Goal: Find specific page/section: Find specific page/section

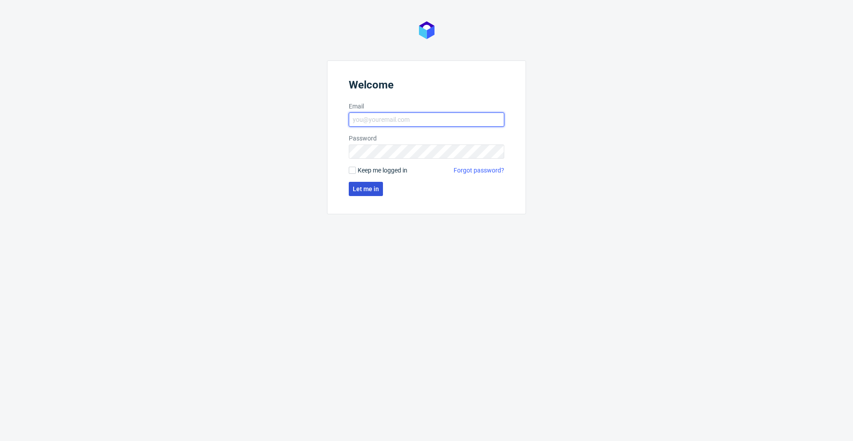
type input "[PERSON_NAME][EMAIL_ADDRESS][PERSON_NAME][DOMAIN_NAME]"
click at [359, 187] on span "Let me in" at bounding box center [366, 189] width 26 height 6
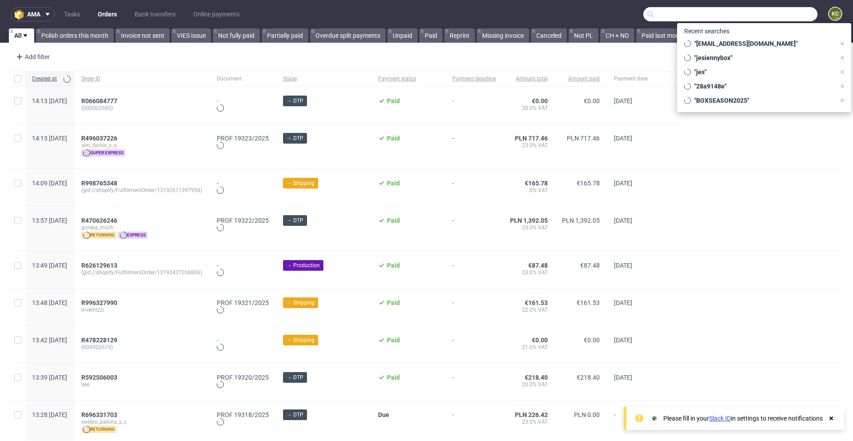
click at [770, 16] on input "text" at bounding box center [730, 14] width 174 height 14
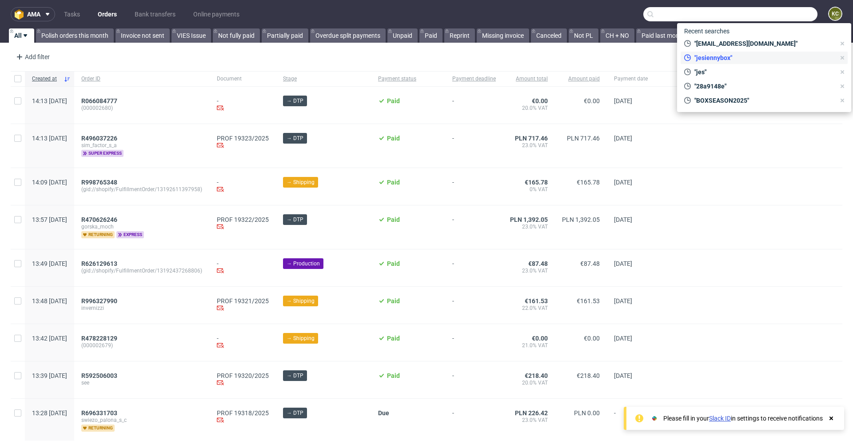
click at [732, 53] on span ""jesiennybox"" at bounding box center [763, 57] width 144 height 9
type input "jesiennybox"
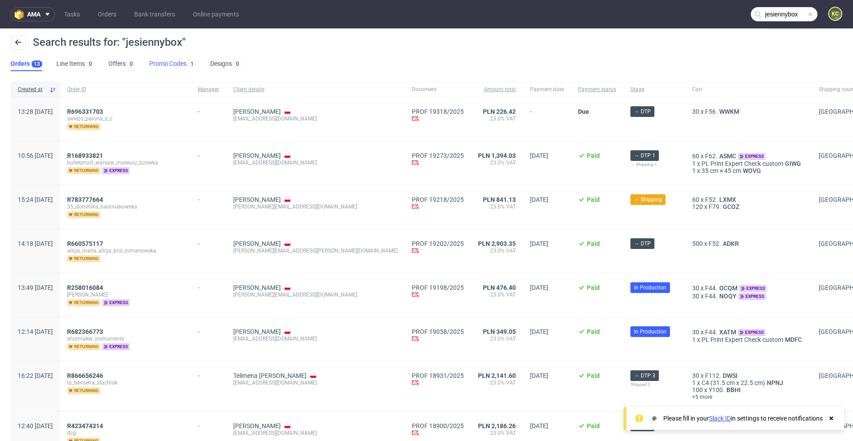
click at [179, 63] on link "Promo Codes 1" at bounding box center [172, 64] width 47 height 14
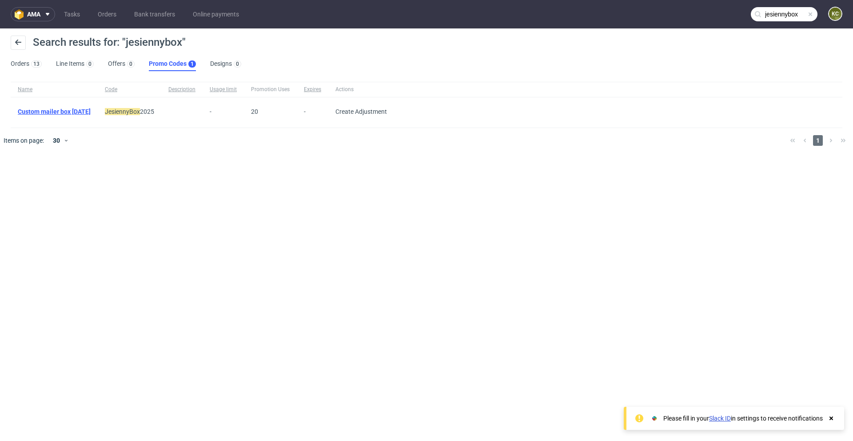
click at [88, 112] on link "Custom mailer box [DATE]" at bounding box center [54, 111] width 73 height 7
